Goal: Check status: Check status

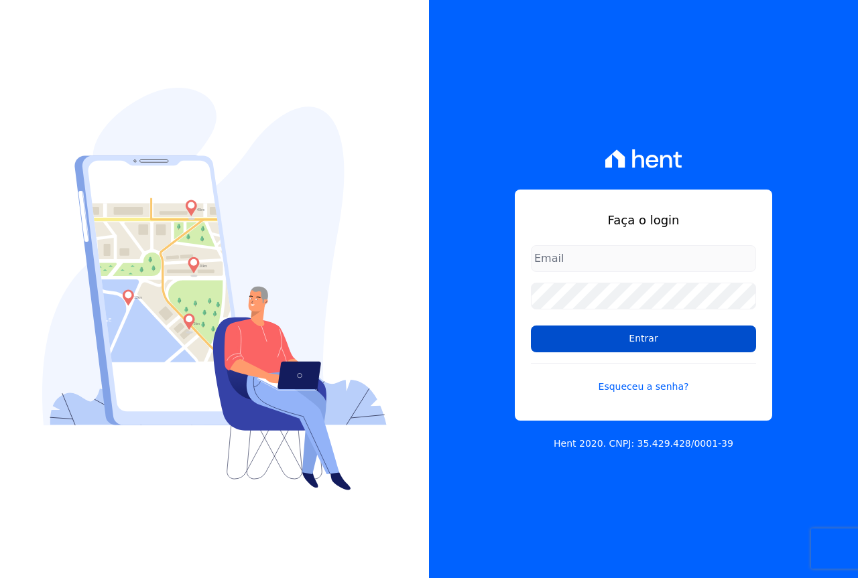
type input "[EMAIL_ADDRESS][DOMAIN_NAME]"
click at [605, 341] on input "Entrar" at bounding box center [643, 339] width 225 height 27
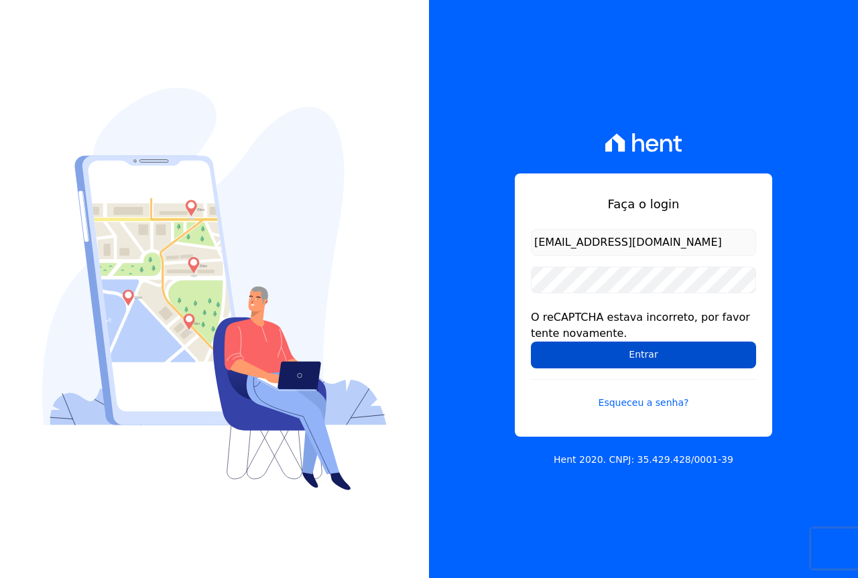
click at [598, 352] on input "Entrar" at bounding box center [643, 355] width 225 height 27
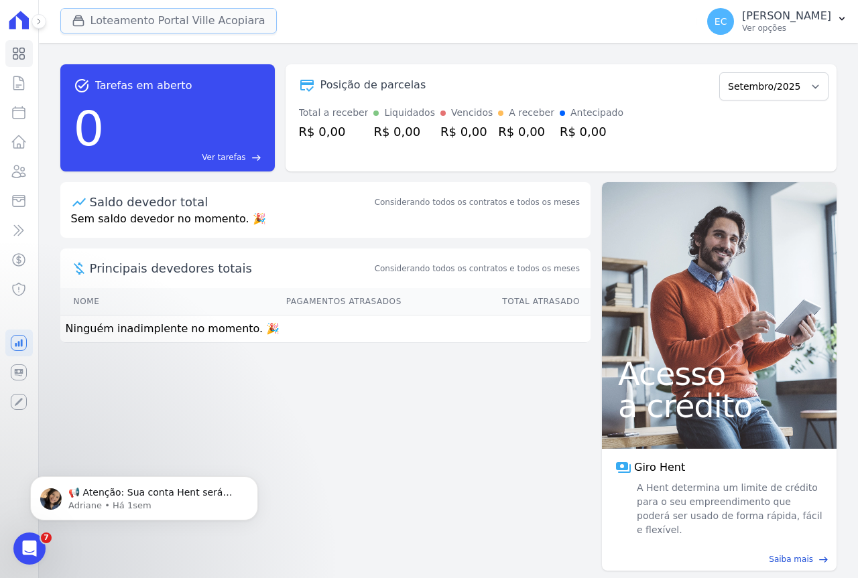
click at [161, 26] on button "Loteamento Portal Ville Acopiara" at bounding box center [168, 20] width 216 height 25
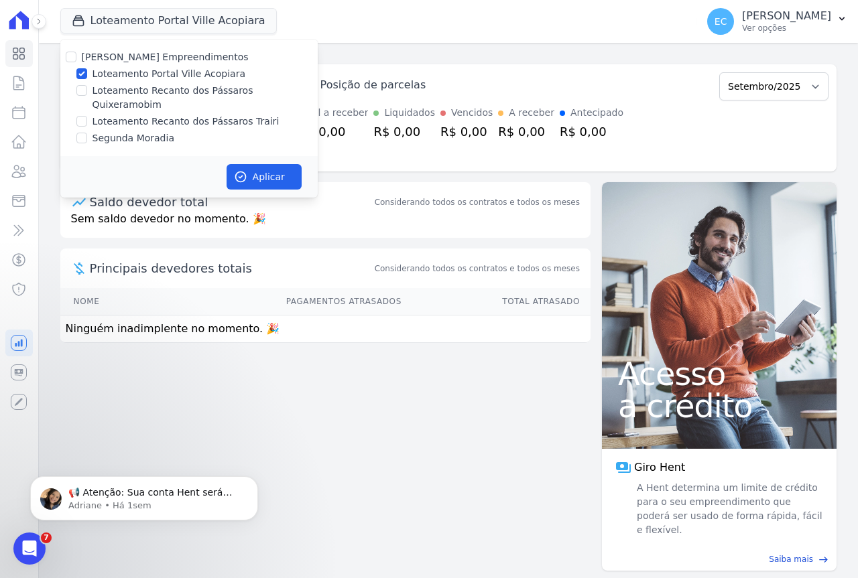
click at [129, 75] on label "Loteamento Portal Ville Acopiara" at bounding box center [168, 74] width 153 height 14
click at [87, 75] on input "Loteamento Portal Ville Acopiara" at bounding box center [81, 73] width 11 height 11
checkbox input "false"
click at [142, 115] on label "Loteamento Recanto dos Pássaros Trairi" at bounding box center [185, 122] width 187 height 14
click at [87, 116] on input "Loteamento Recanto dos Pássaros Trairi" at bounding box center [81, 121] width 11 height 11
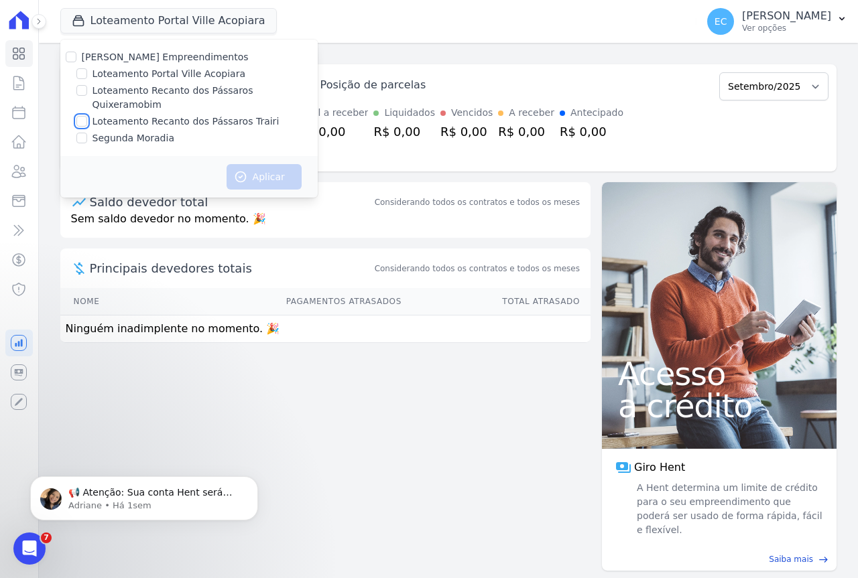
checkbox input "true"
click at [287, 165] on button "Aplicar" at bounding box center [263, 176] width 75 height 25
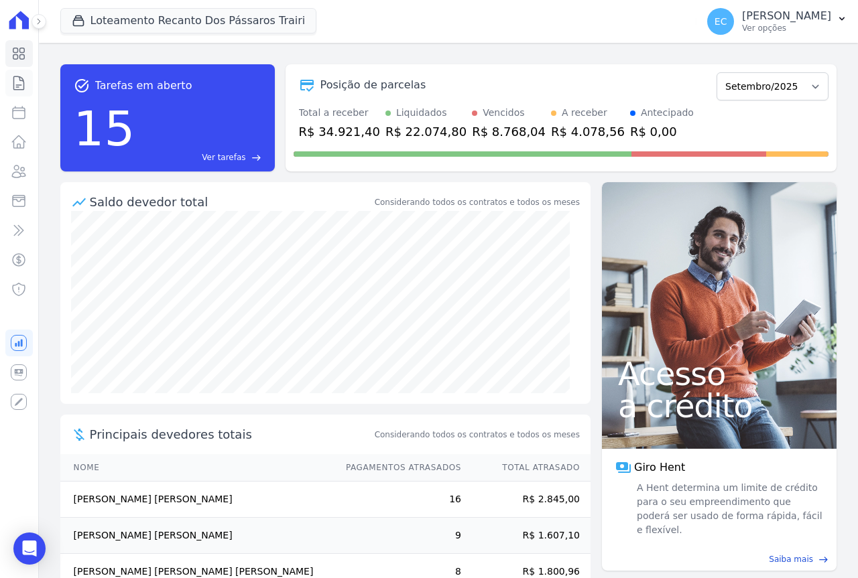
click at [19, 86] on icon at bounding box center [19, 83] width 16 height 16
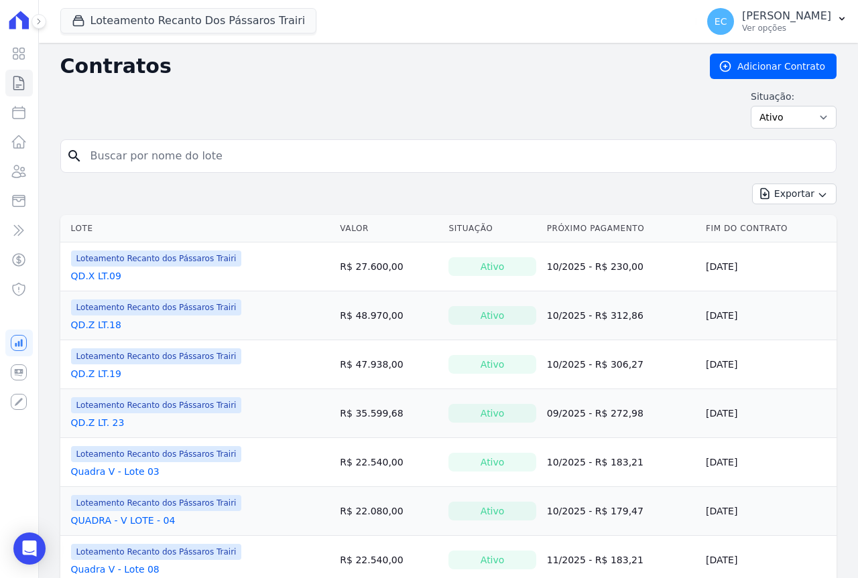
click at [129, 157] on input "search" at bounding box center [456, 156] width 748 height 27
drag, startPoint x: 130, startPoint y: 153, endPoint x: 128, endPoint y: 163, distance: 10.2
click at [129, 162] on input "search" at bounding box center [456, 156] width 748 height 27
type input "18"
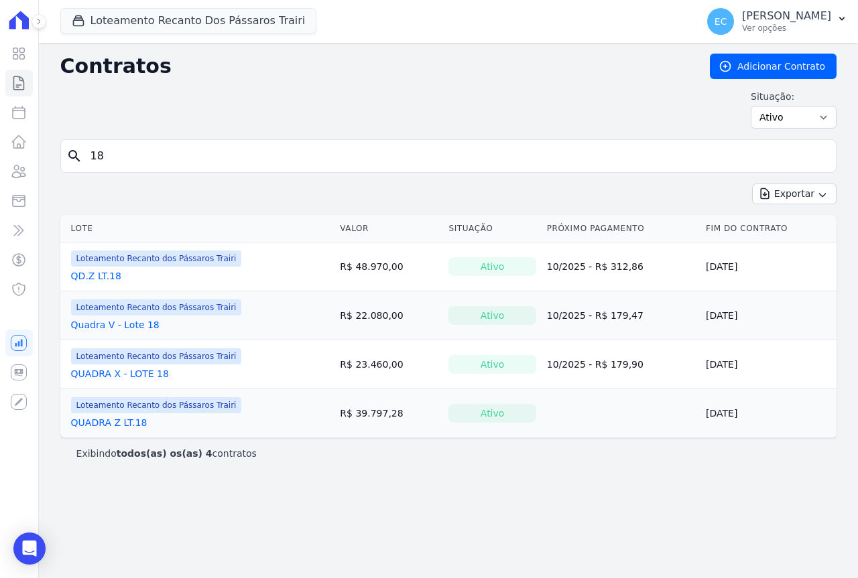
click at [112, 373] on link "QUADRA X - LOTE 18" at bounding box center [120, 373] width 98 height 13
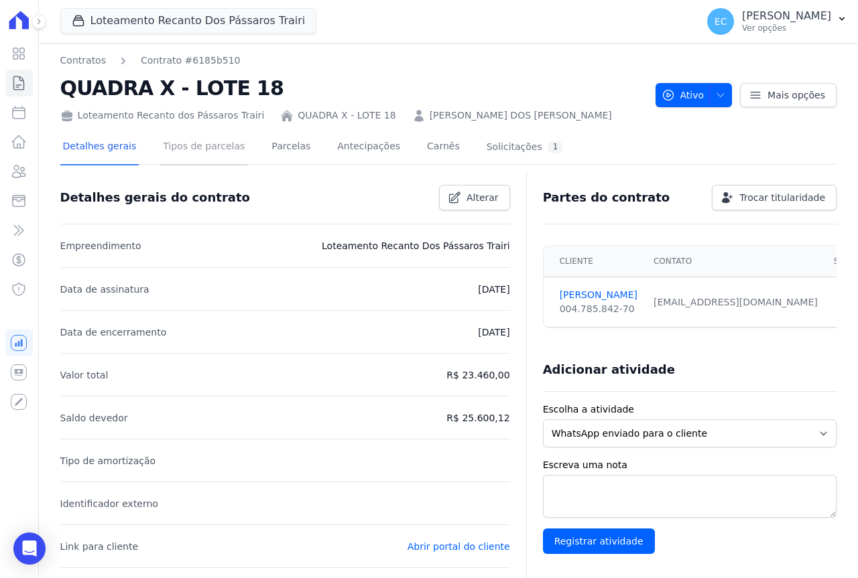
click at [193, 151] on link "Tipos de parcelas" at bounding box center [203, 148] width 87 height 36
click at [285, 147] on link "Parcelas" at bounding box center [291, 148] width 44 height 36
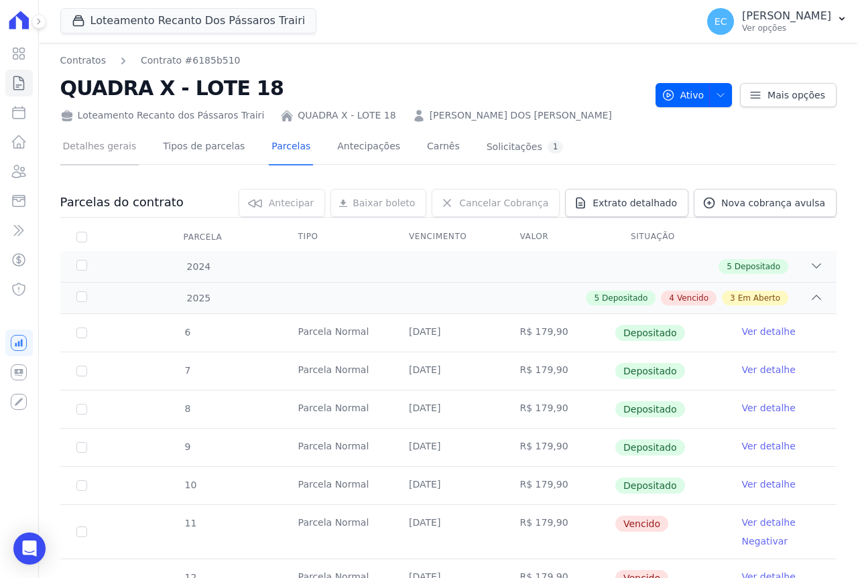
click at [111, 150] on link "Detalhes gerais" at bounding box center [99, 148] width 79 height 36
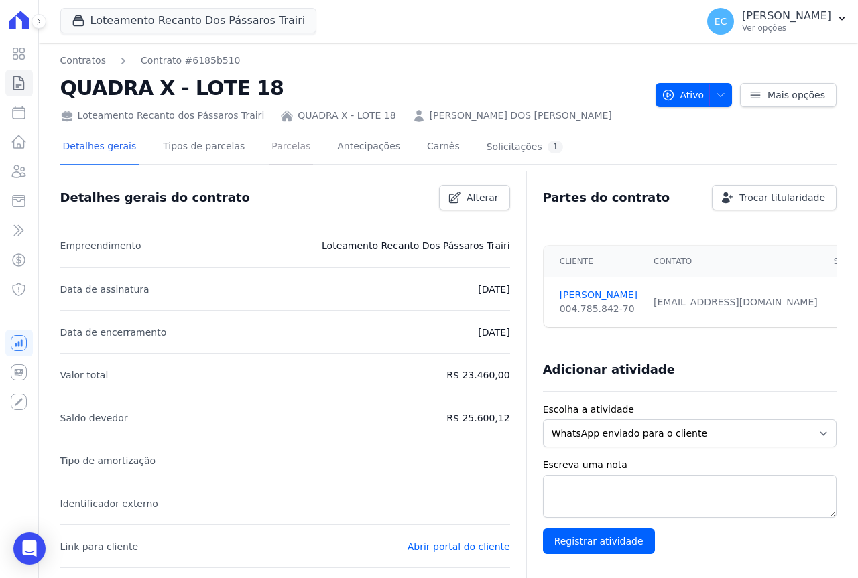
click at [273, 151] on link "Parcelas" at bounding box center [291, 148] width 44 height 36
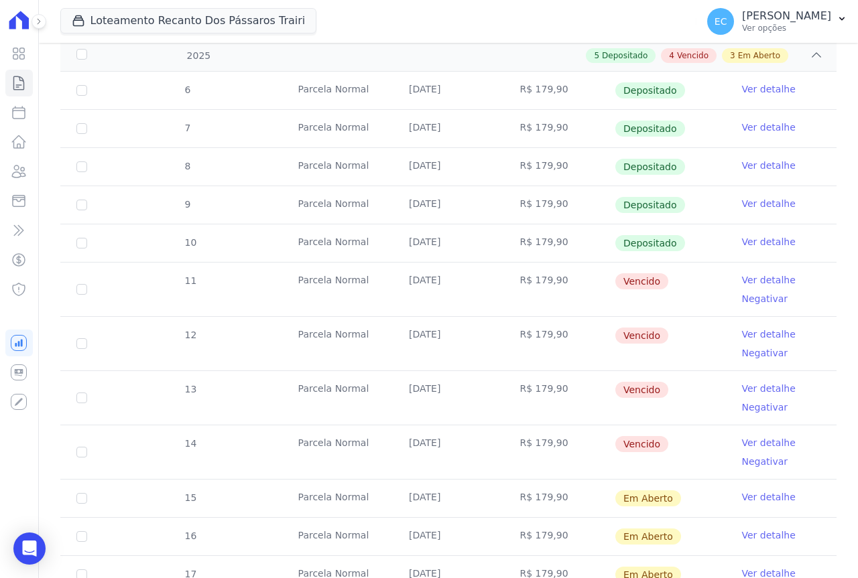
scroll to position [268, 0]
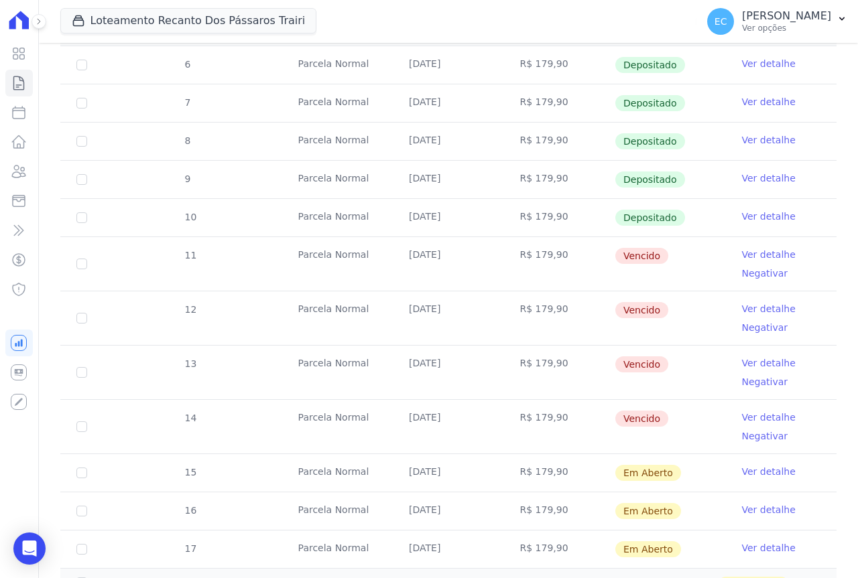
click at [762, 257] on link "Ver detalhe" at bounding box center [769, 254] width 54 height 13
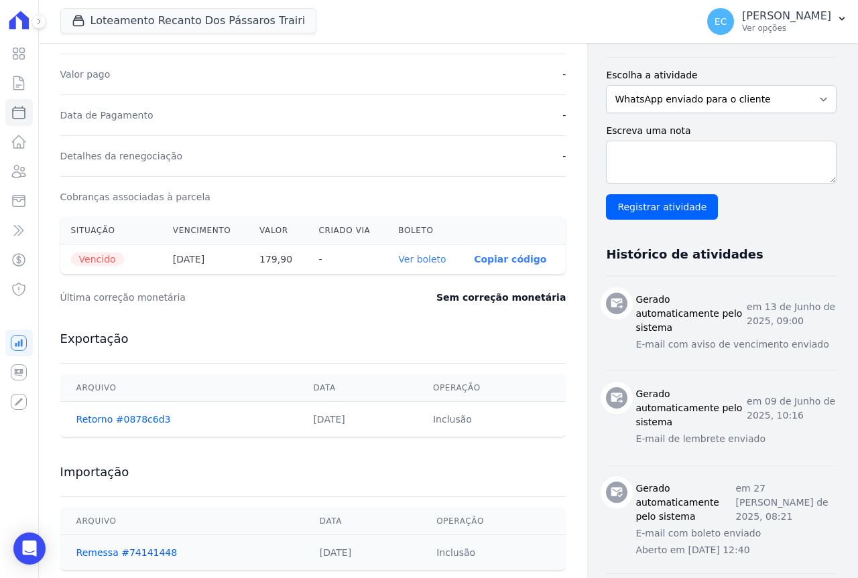
scroll to position [335, 0]
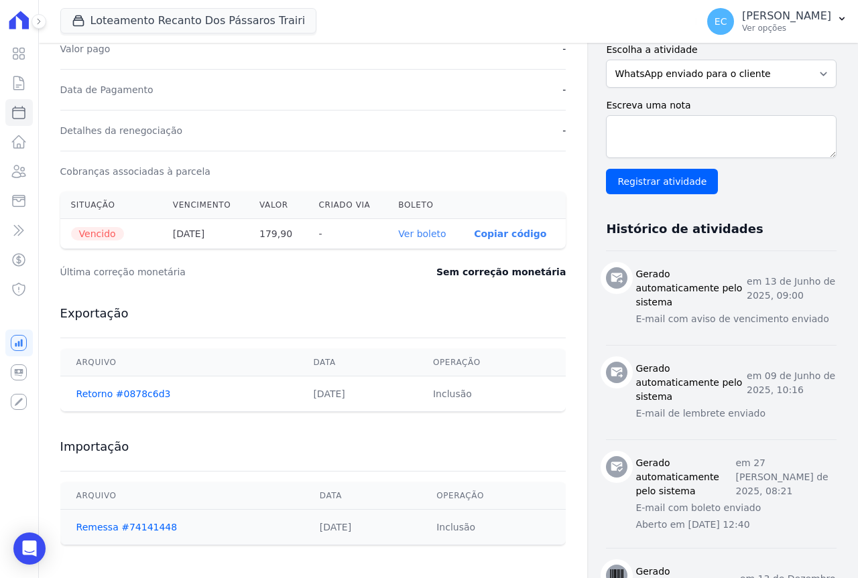
click at [401, 239] on link "Ver boleto" at bounding box center [422, 233] width 48 height 11
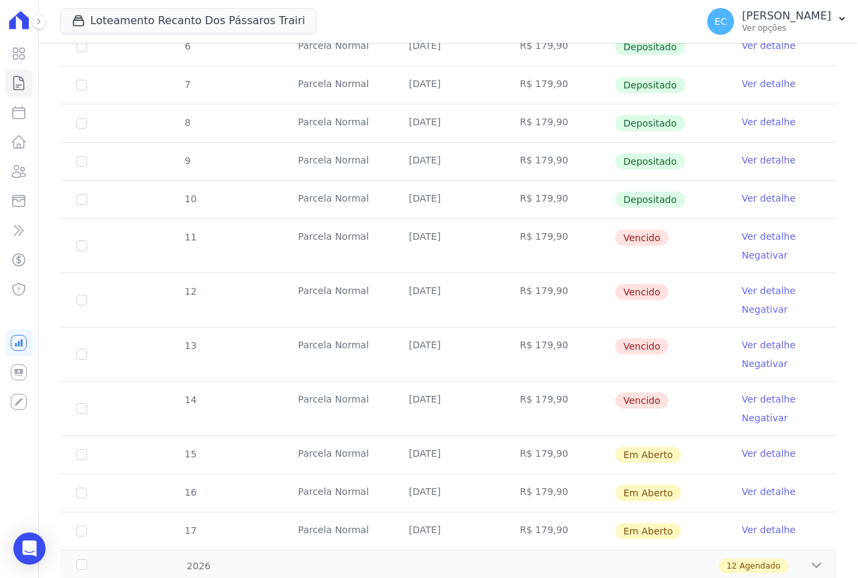
scroll to position [335, 0]
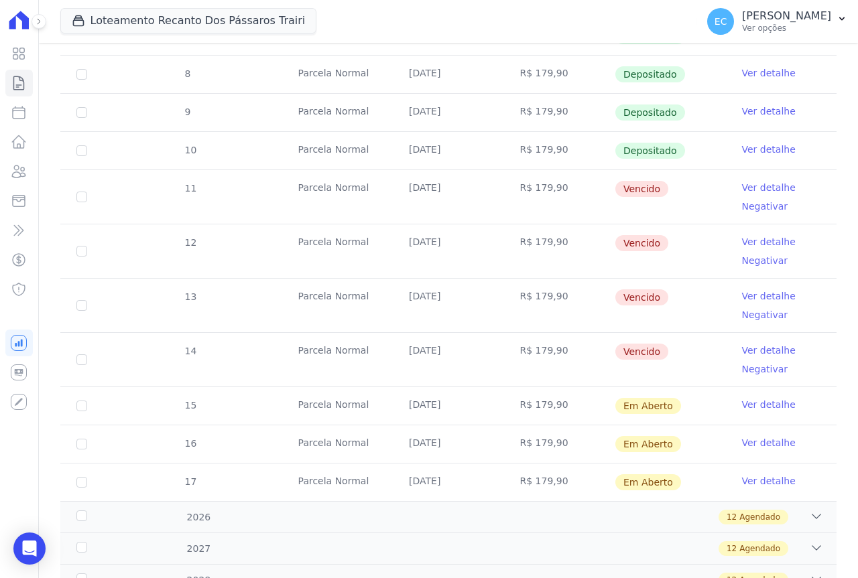
click at [753, 245] on link "Ver detalhe" at bounding box center [769, 241] width 54 height 13
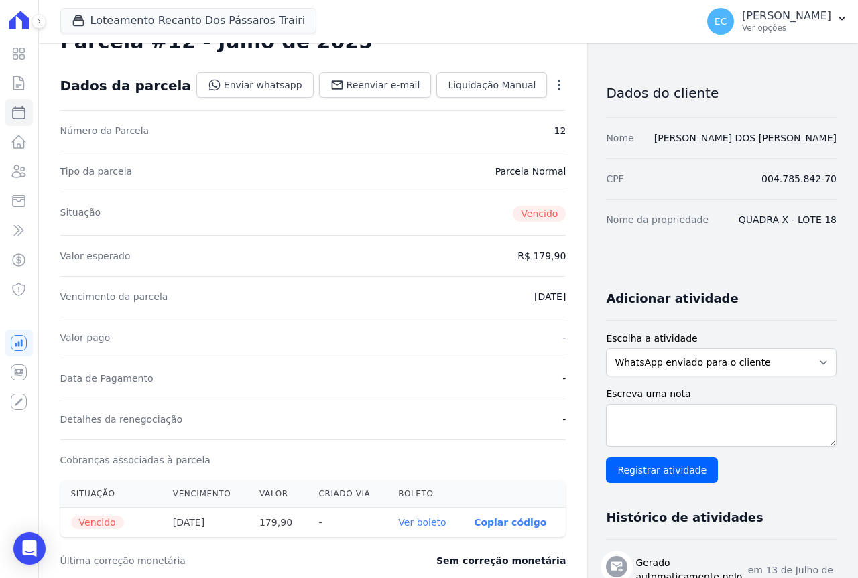
scroll to position [67, 0]
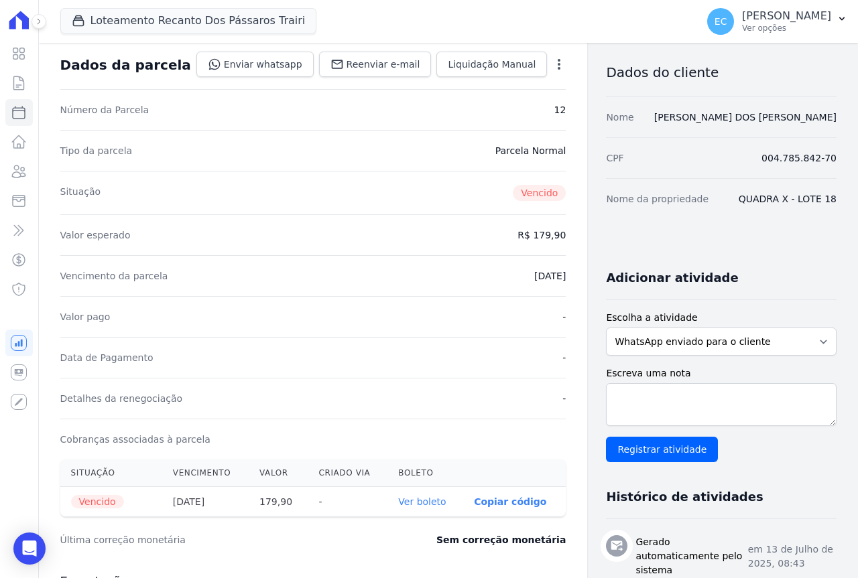
click at [403, 502] on link "Ver boleto" at bounding box center [422, 501] width 48 height 11
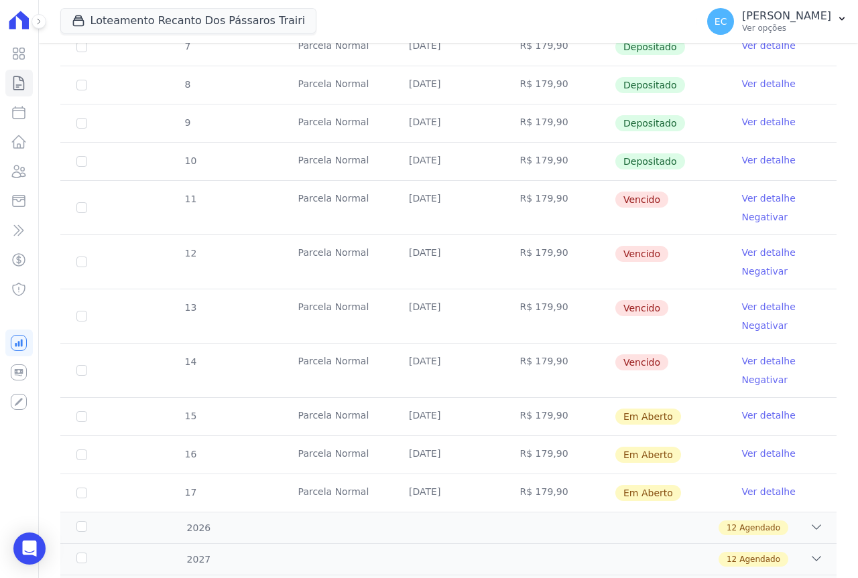
scroll to position [402, 0]
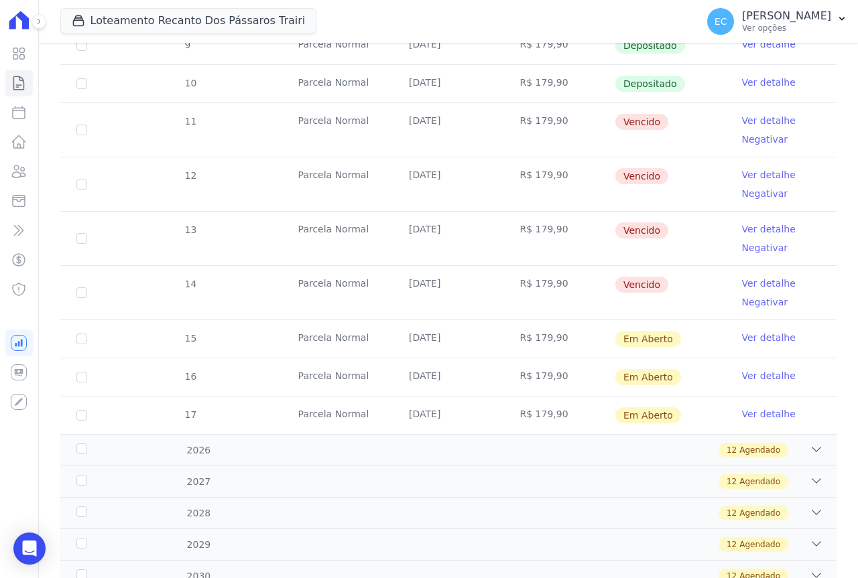
click at [748, 229] on link "Ver detalhe" at bounding box center [769, 228] width 54 height 13
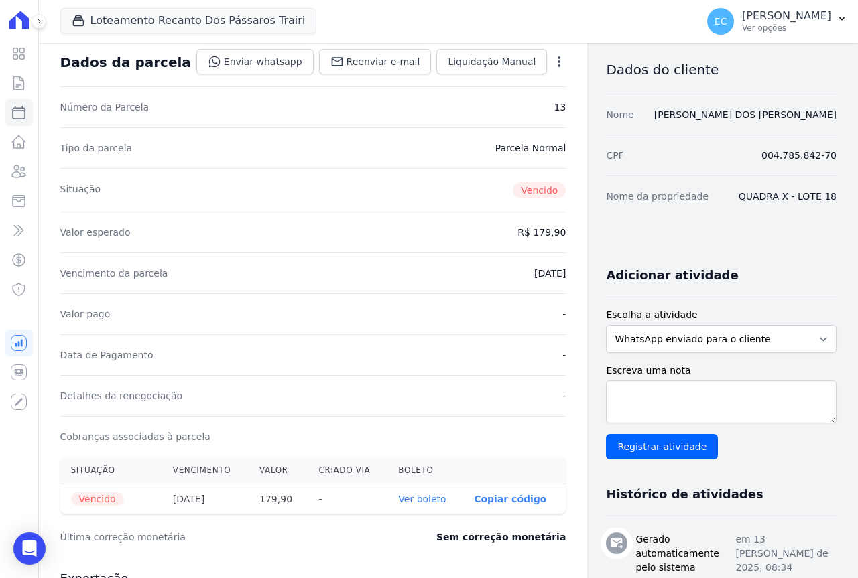
scroll to position [134, 0]
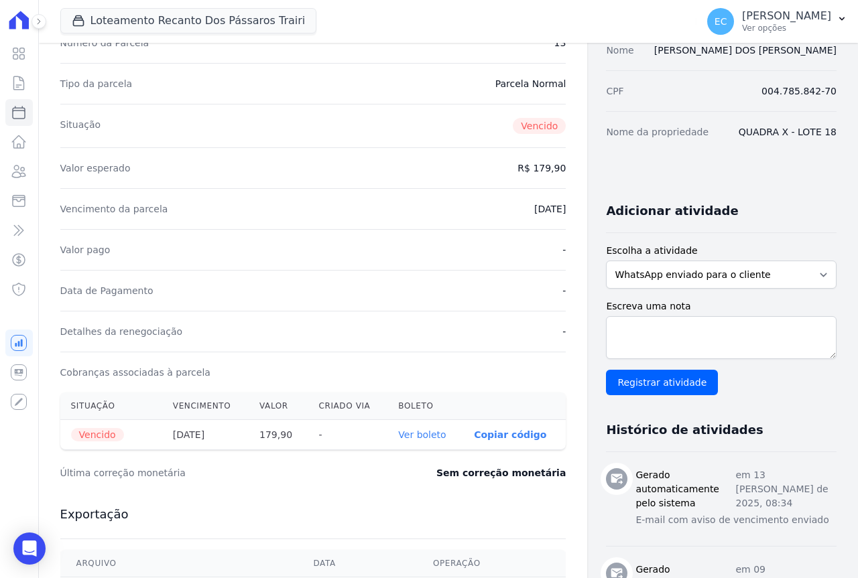
click at [399, 434] on link "Ver boleto" at bounding box center [422, 434] width 48 height 11
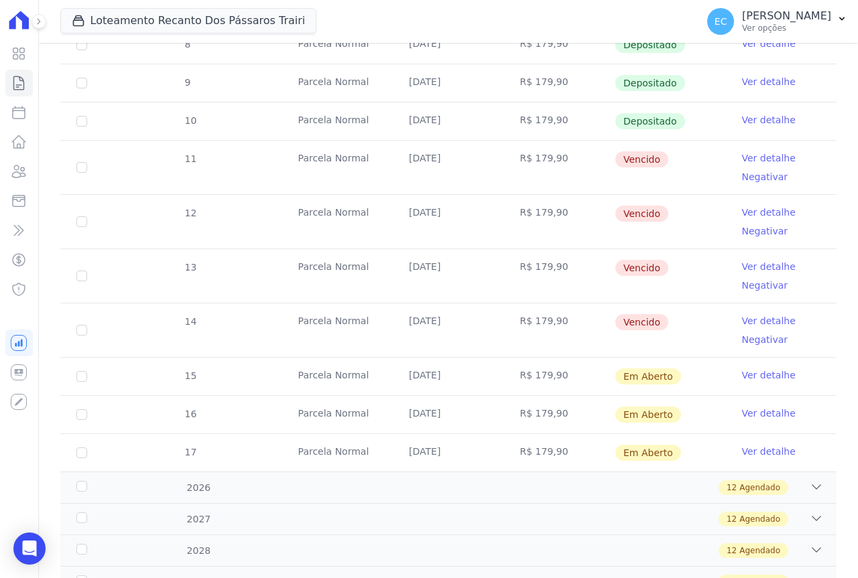
scroll to position [402, 0]
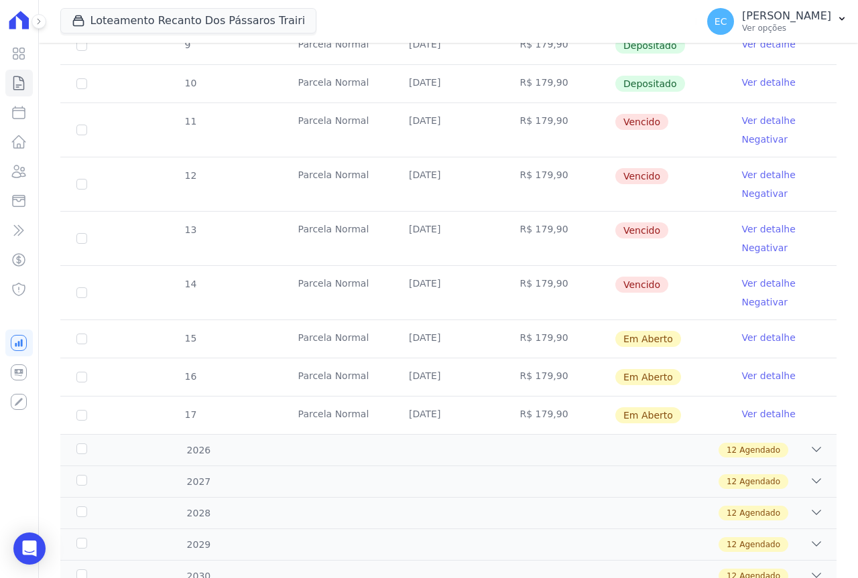
click at [761, 287] on link "Ver detalhe" at bounding box center [769, 283] width 54 height 13
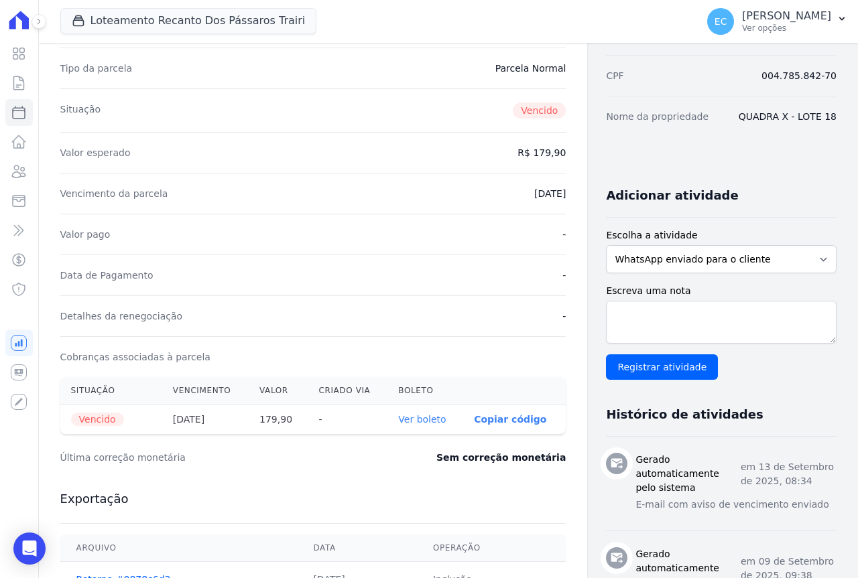
scroll to position [335, 0]
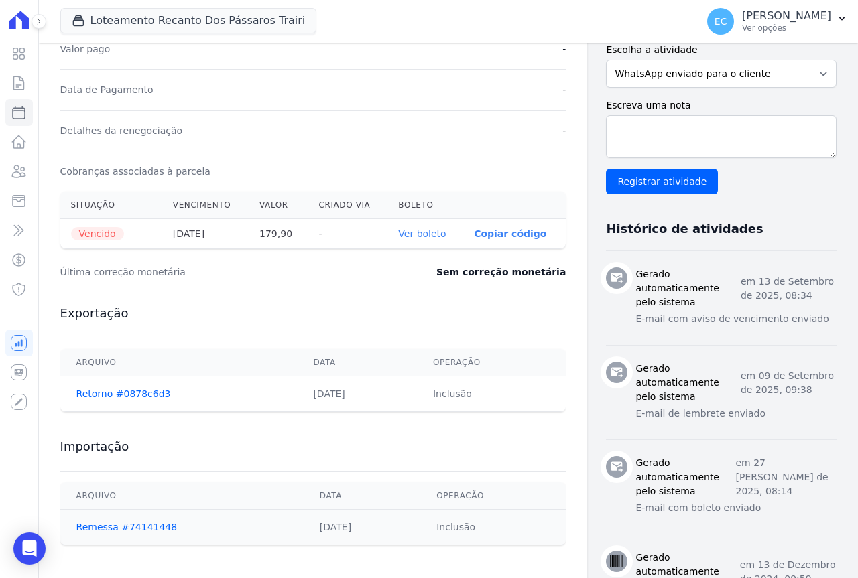
click at [408, 232] on link "Ver boleto" at bounding box center [422, 233] width 48 height 11
